Goal: Task Accomplishment & Management: Complete application form

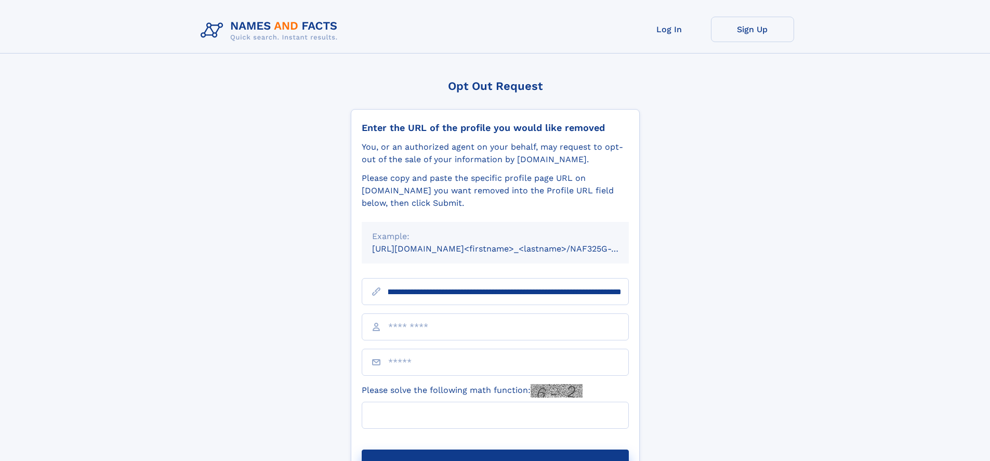
scroll to position [0, 125]
type input "**********"
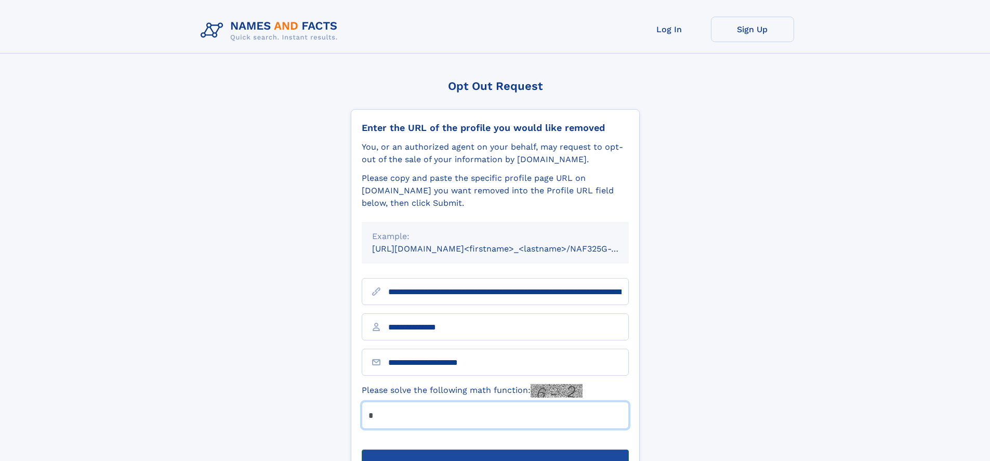
type input "*"
click at [495, 449] on button "Submit Opt Out Request" at bounding box center [495, 465] width 267 height 33
